Goal: Task Accomplishment & Management: Manage account settings

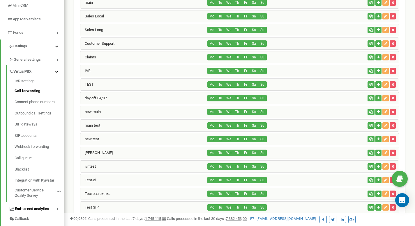
scroll to position [71, 0]
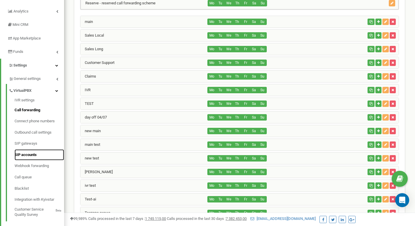
click at [31, 154] on link "SIP accounts" at bounding box center [39, 155] width 49 height 11
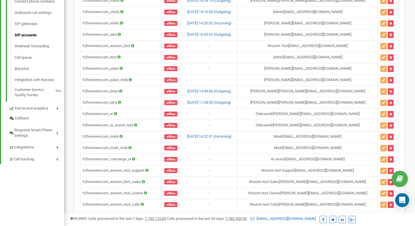
scroll to position [240, 0]
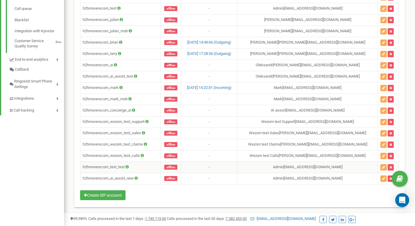
click at [128, 167] on icon at bounding box center [126, 167] width 3 height 4
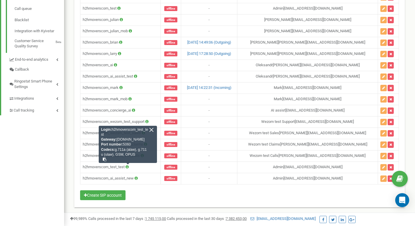
click at [153, 207] on div "Name Status Most recent call Assigned to h2hmoverscom_john offline - John [EMAI…" at bounding box center [239, 7] width 330 height 402
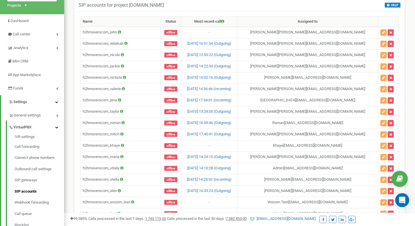
scroll to position [60, 0]
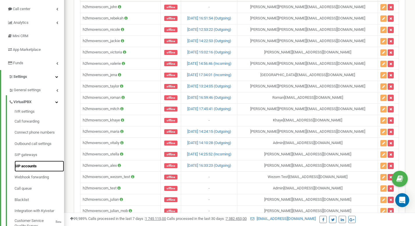
click at [30, 167] on link "SIP accounts" at bounding box center [39, 166] width 49 height 11
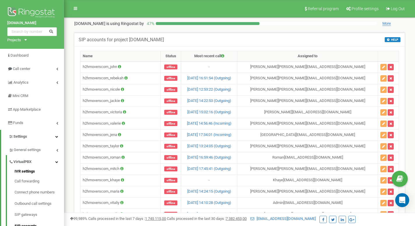
scroll to position [103, 0]
